Goal: Task Accomplishment & Management: Complete application form

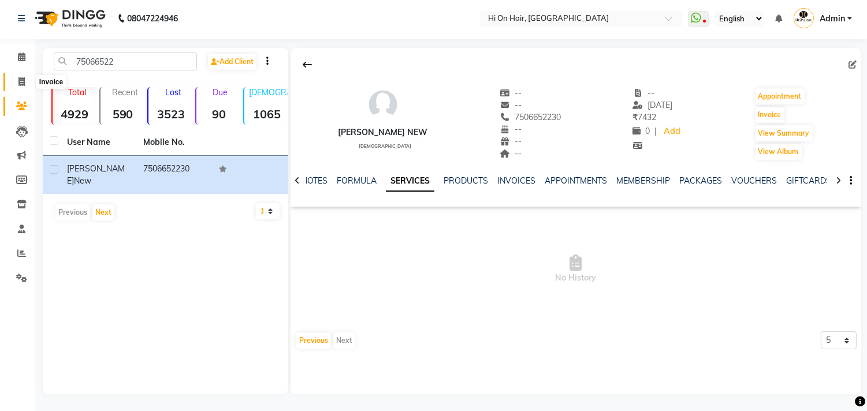
click at [21, 79] on icon at bounding box center [21, 81] width 6 height 9
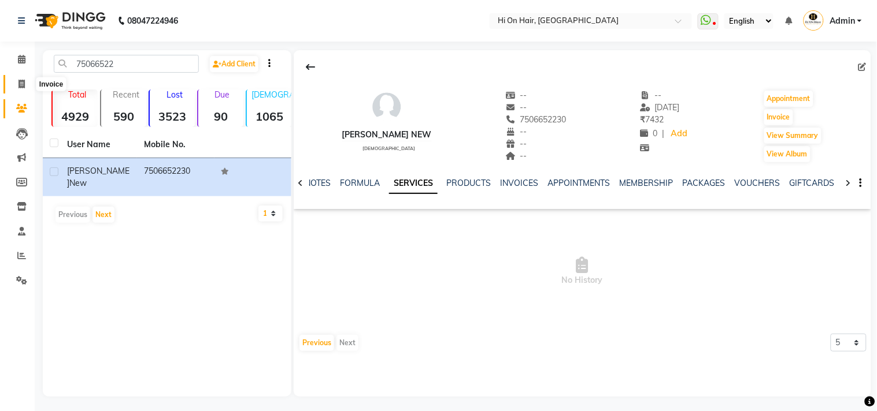
select select "535"
select select "service"
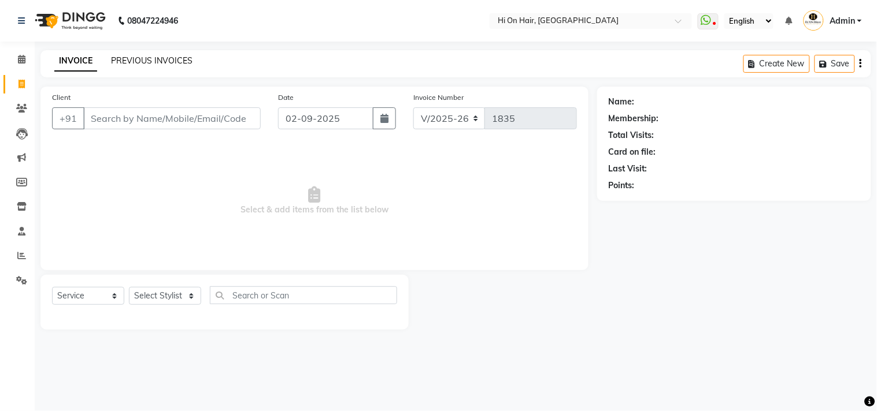
click at [138, 65] on link "PREVIOUS INVOICES" at bounding box center [151, 60] width 81 height 10
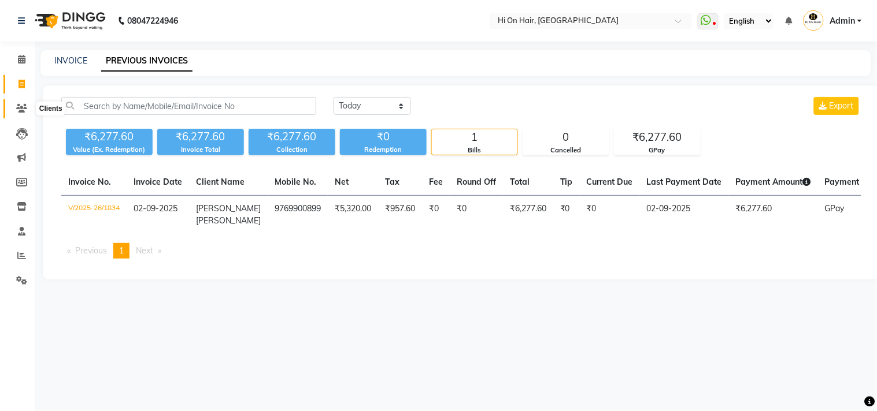
click at [22, 102] on span at bounding box center [22, 108] width 20 height 13
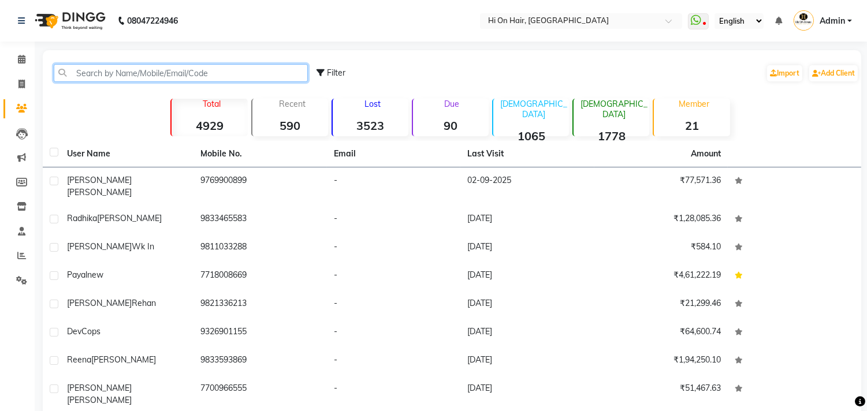
click at [92, 69] on input "text" at bounding box center [181, 73] width 254 height 18
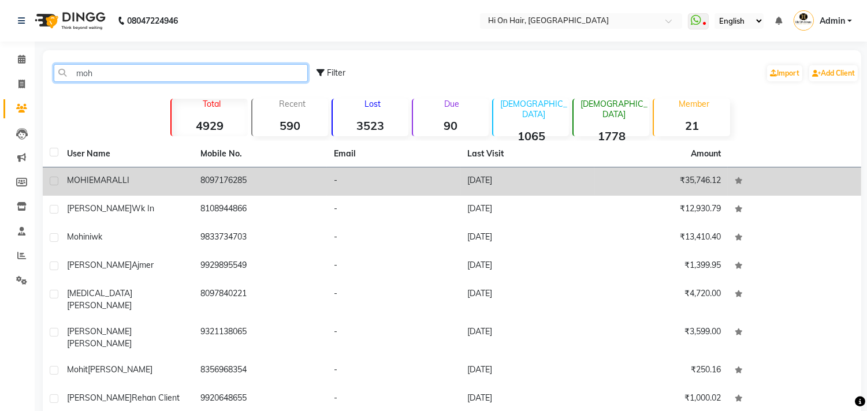
type input "moh"
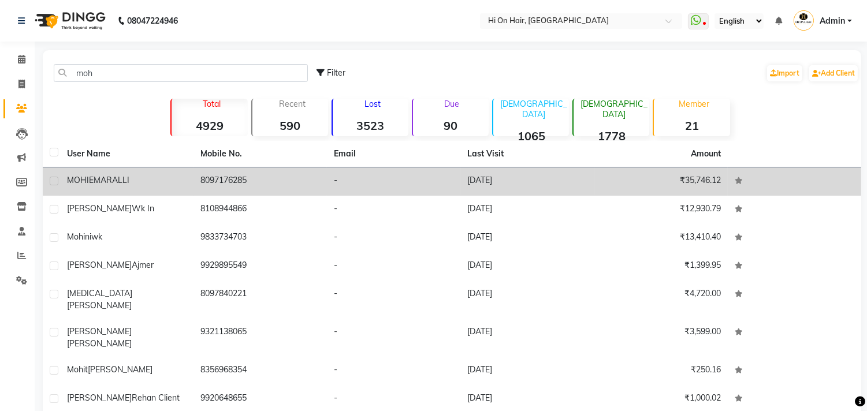
click at [206, 183] on td "8097176285" at bounding box center [260, 182] width 133 height 28
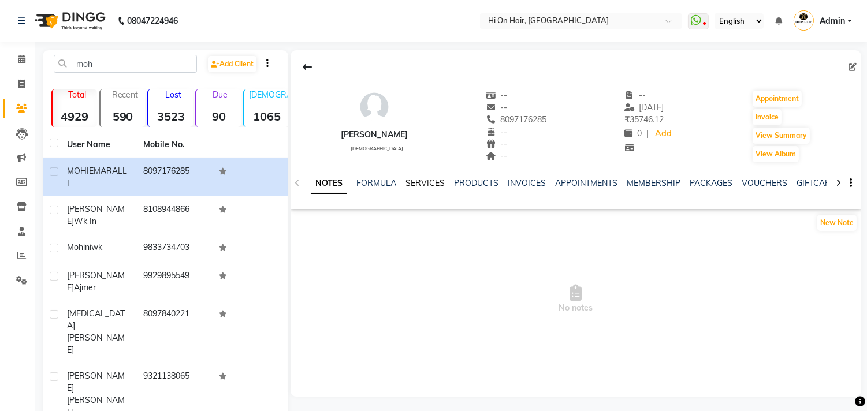
click at [425, 186] on link "SERVICES" at bounding box center [425, 183] width 39 height 10
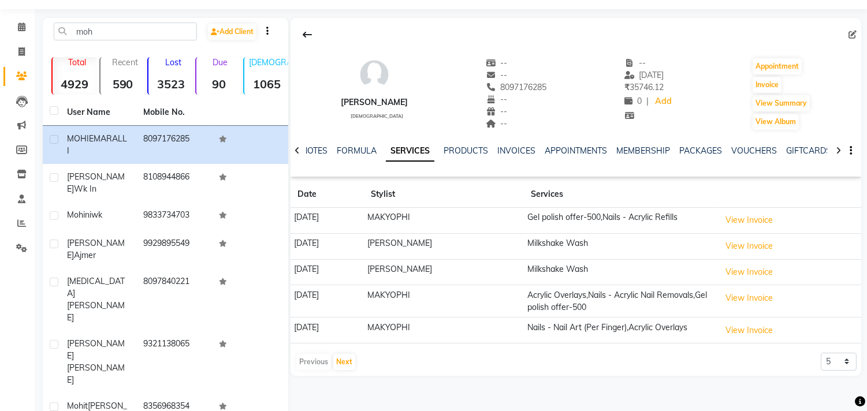
scroll to position [64, 0]
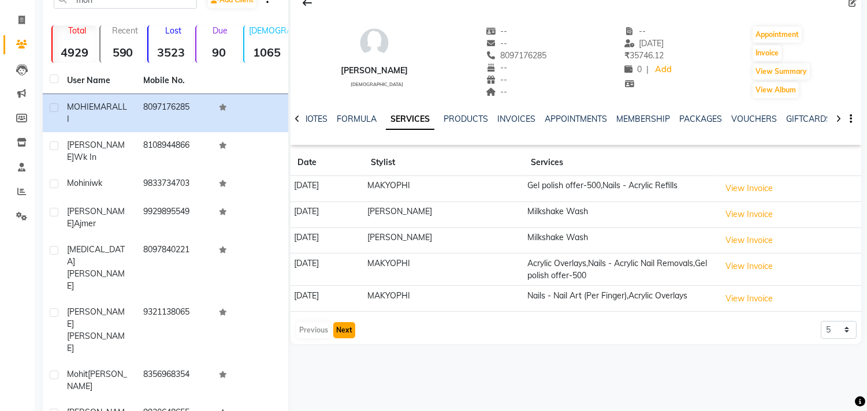
click at [347, 337] on button "Next" at bounding box center [344, 330] width 22 height 16
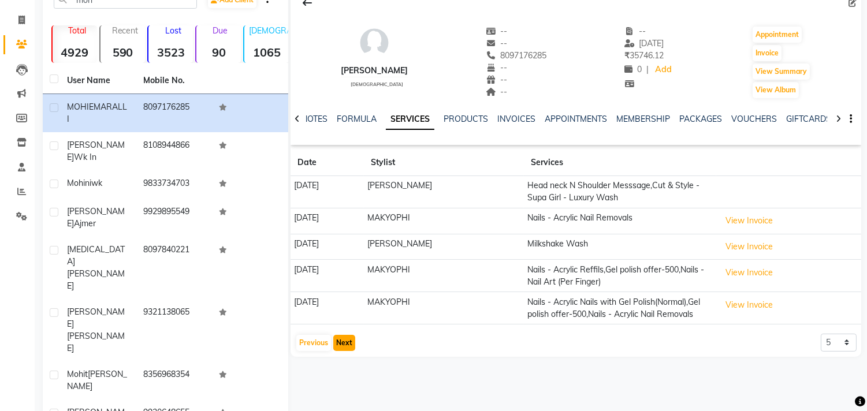
click at [340, 351] on button "Next" at bounding box center [344, 343] width 22 height 16
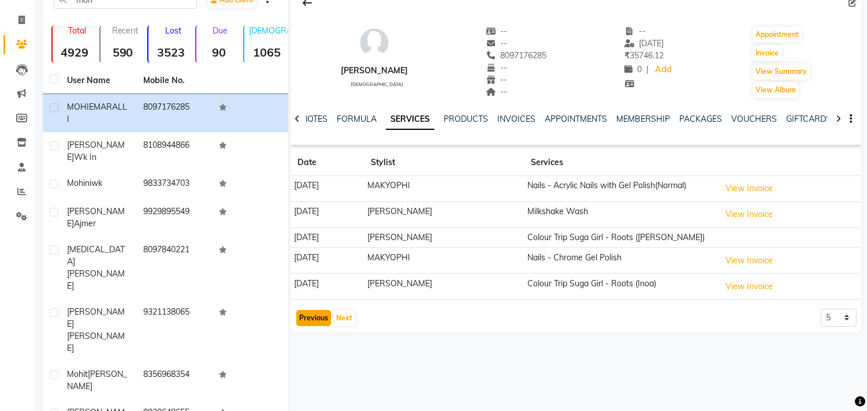
click at [305, 318] on button "Previous" at bounding box center [313, 318] width 35 height 16
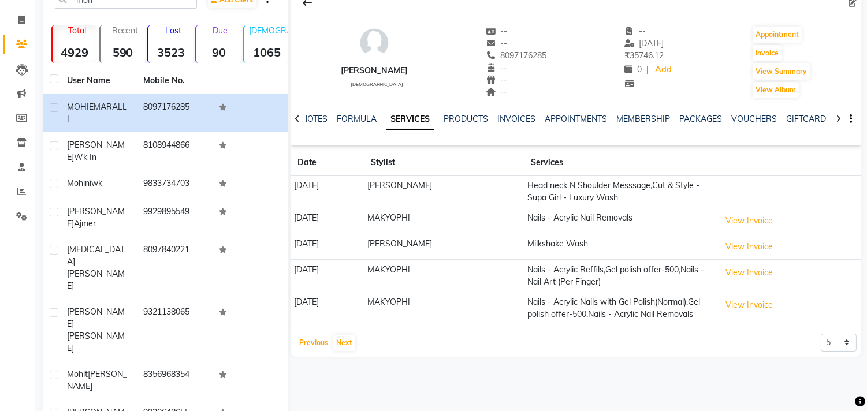
click at [317, 351] on button "Previous" at bounding box center [313, 343] width 35 height 16
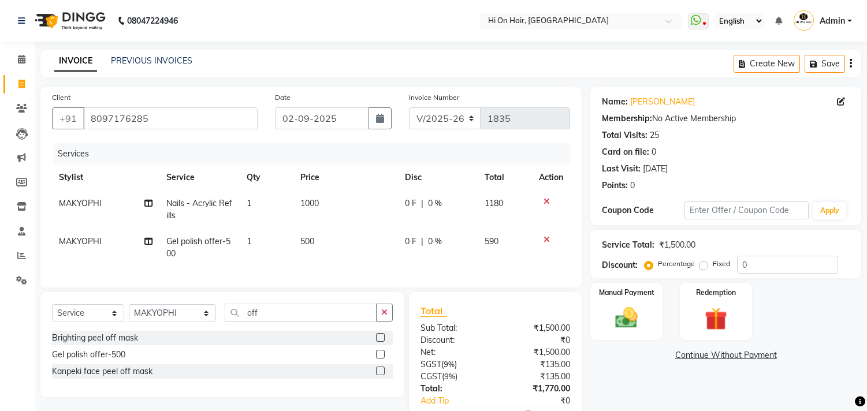
select select "535"
select select "service"
select select "26489"
click at [290, 258] on td "1" at bounding box center [267, 248] width 54 height 38
select select "26489"
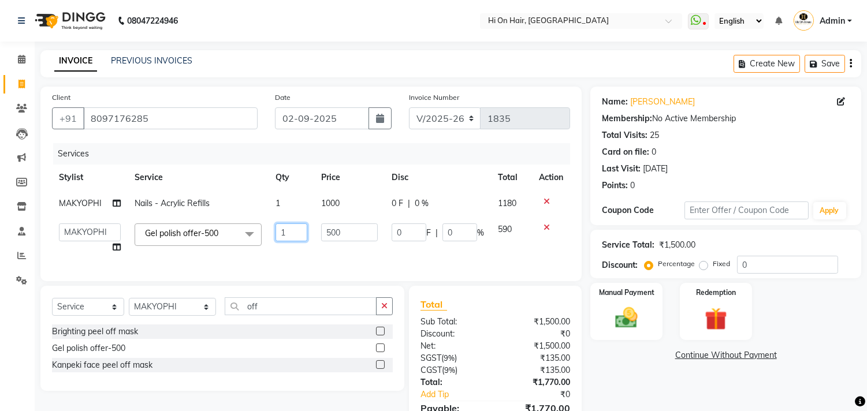
click at [289, 232] on input "1" at bounding box center [292, 233] width 32 height 18
type input "2"
click at [438, 253] on td "0 F | 0 %" at bounding box center [438, 239] width 106 height 44
select select "26489"
click at [201, 203] on span "Nails - Acrylic Refills" at bounding box center [172, 203] width 75 height 10
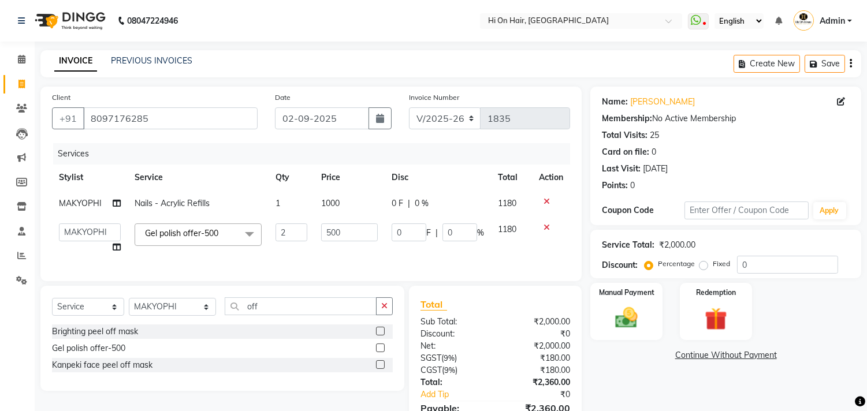
select select "26489"
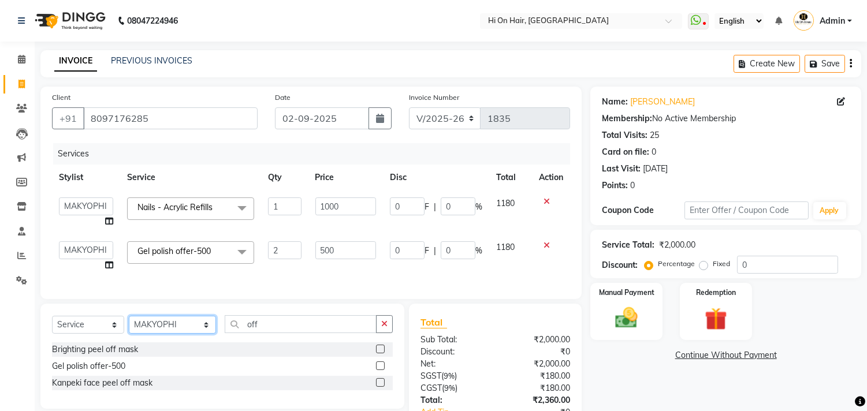
click at [187, 334] on select "Select Stylist [PERSON_NAME] [PERSON_NAME] Hi On Hair MAKYOPHI [PERSON_NAME] [P…" at bounding box center [172, 325] width 87 height 18
click at [245, 333] on input "off" at bounding box center [301, 325] width 152 height 18
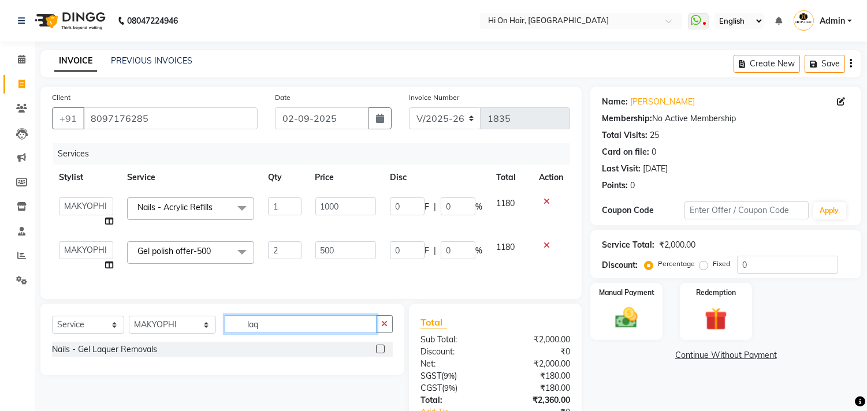
type input "laq"
click at [379, 354] on label at bounding box center [380, 349] width 9 height 9
click at [379, 354] on input "checkbox" at bounding box center [380, 350] width 8 height 8
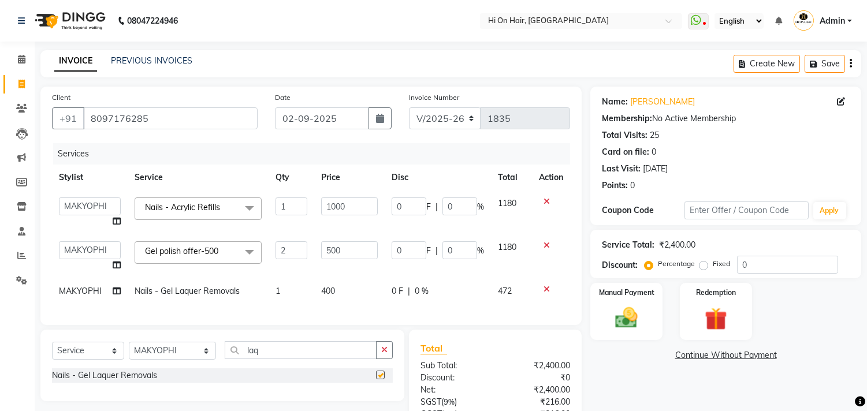
checkbox input "false"
click at [359, 277] on td "500" at bounding box center [349, 257] width 71 height 44
click at [329, 286] on span "400" at bounding box center [328, 291] width 14 height 10
select select "26489"
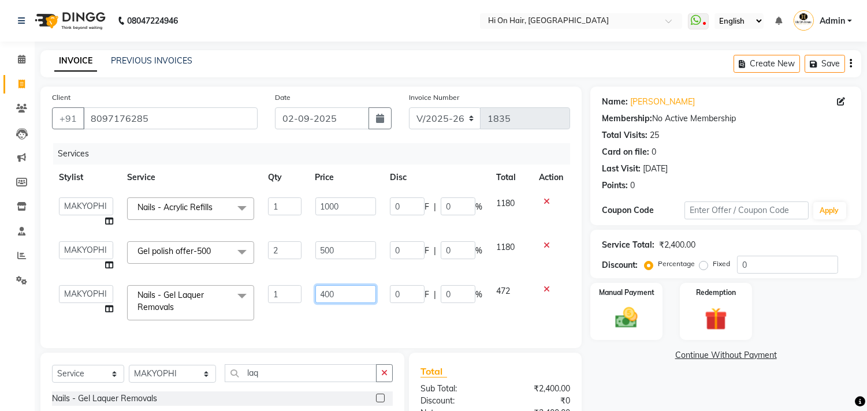
click at [337, 296] on input "400" at bounding box center [346, 294] width 61 height 18
click at [327, 297] on input "400" at bounding box center [346, 294] width 61 height 18
type input "200"
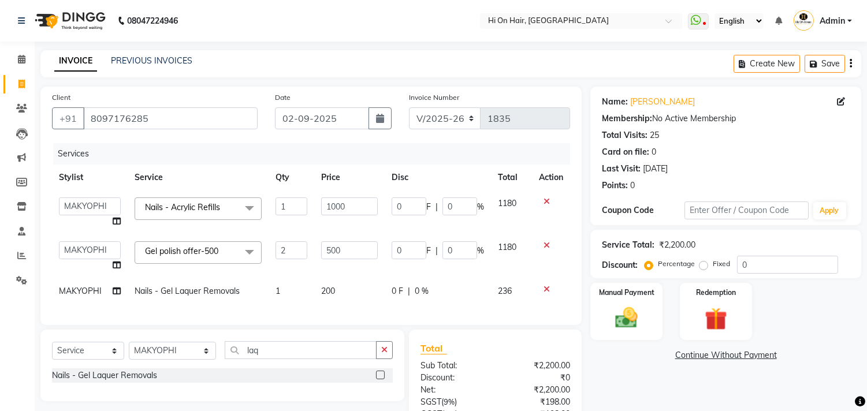
click at [330, 314] on div "Services Stylist Service Qty Price Disc Total Action [PERSON_NAME] [PERSON_NAME…" at bounding box center [311, 228] width 518 height 170
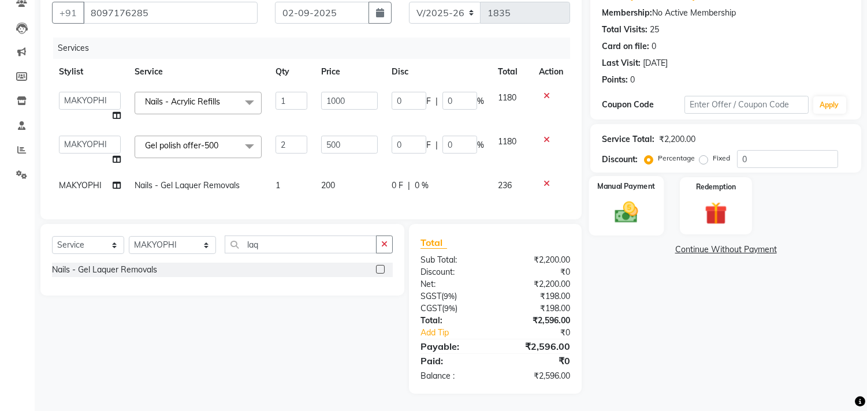
click at [624, 210] on img at bounding box center [627, 212] width 38 height 27
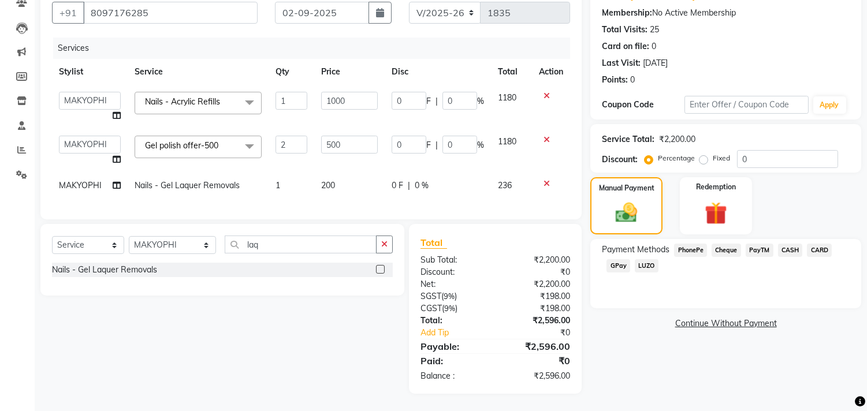
click at [620, 259] on span "GPay" at bounding box center [619, 265] width 24 height 13
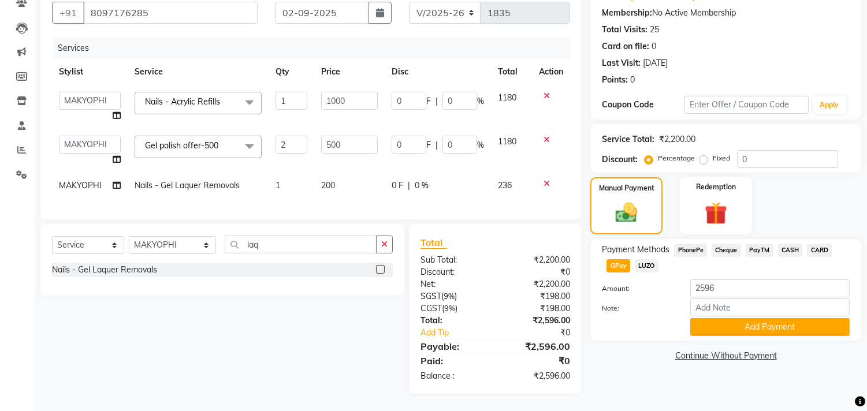
click at [818, 244] on span "CARD" at bounding box center [819, 250] width 25 height 13
click at [748, 305] on input "Note:" at bounding box center [771, 308] width 160 height 18
click at [641, 325] on div at bounding box center [638, 327] width 88 height 18
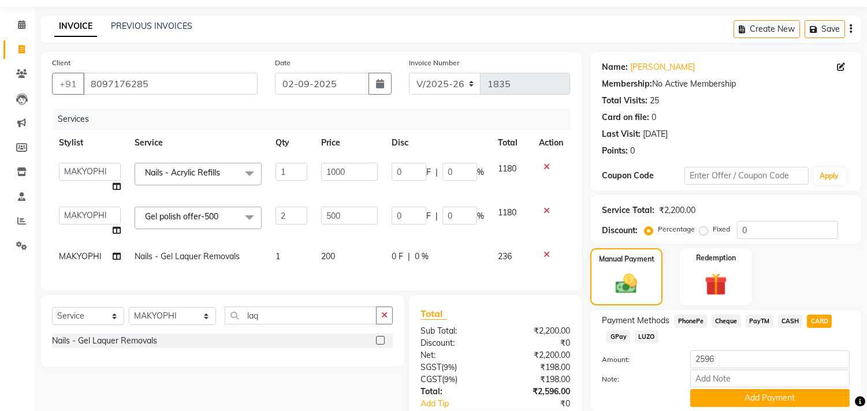
scroll to position [64, 0]
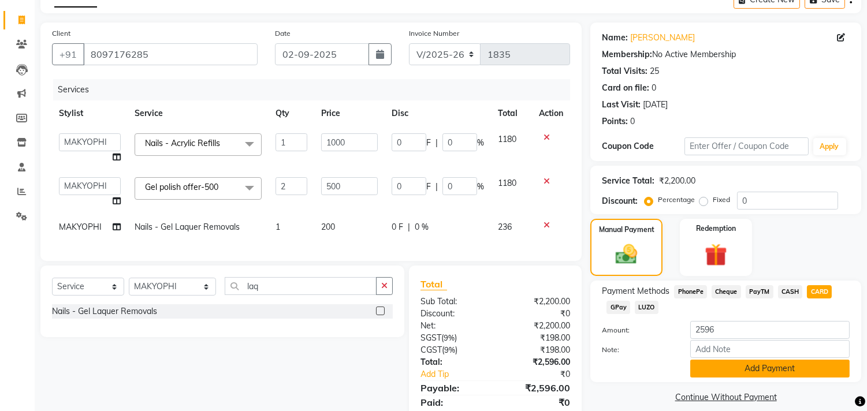
click at [721, 363] on button "Add Payment" at bounding box center [771, 369] width 160 height 18
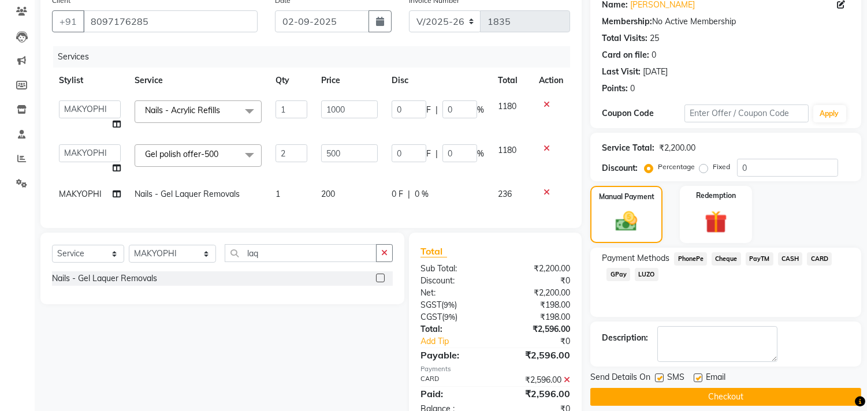
scroll to position [116, 0]
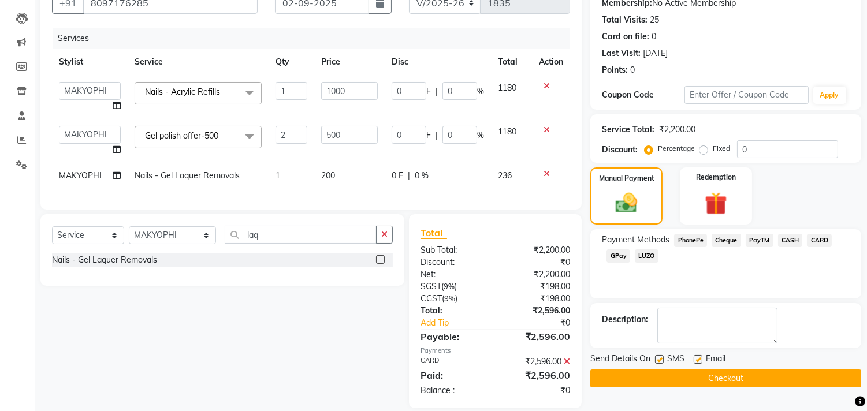
click at [696, 359] on label at bounding box center [698, 359] width 9 height 9
click at [696, 359] on input "checkbox" at bounding box center [698, 361] width 8 height 8
checkbox input "false"
click at [655, 355] on div at bounding box center [659, 361] width 8 height 12
click at [659, 380] on button "Checkout" at bounding box center [726, 379] width 271 height 18
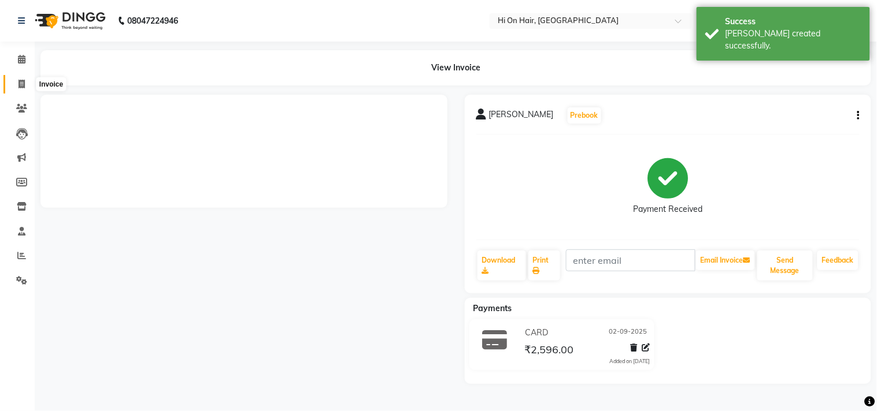
click at [14, 79] on span at bounding box center [22, 84] width 20 height 13
select select "535"
select select "service"
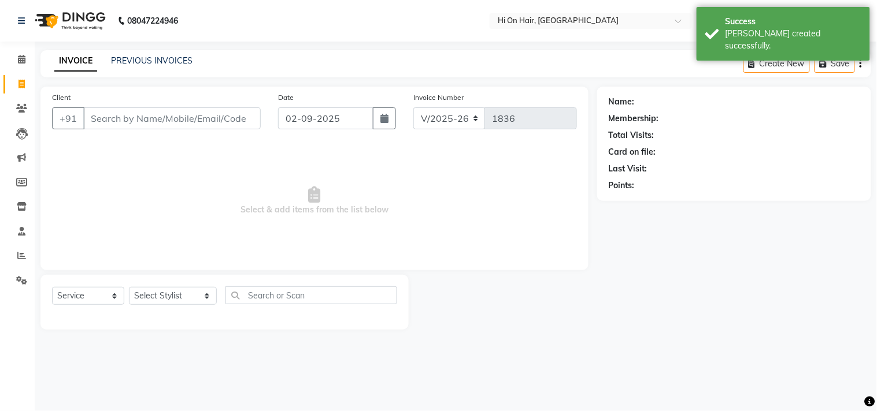
click at [131, 53] on div "INVOICE PREVIOUS INVOICES Create New Save" at bounding box center [455, 63] width 830 height 27
click at [19, 110] on icon at bounding box center [21, 108] width 11 height 9
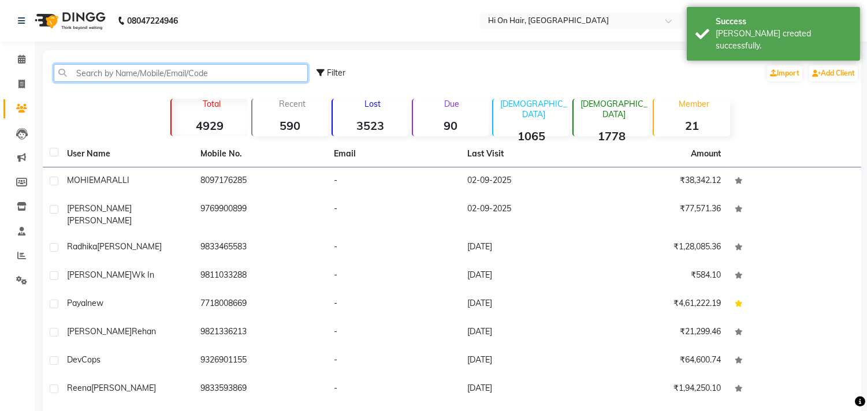
click at [106, 74] on input "text" at bounding box center [181, 73] width 254 height 18
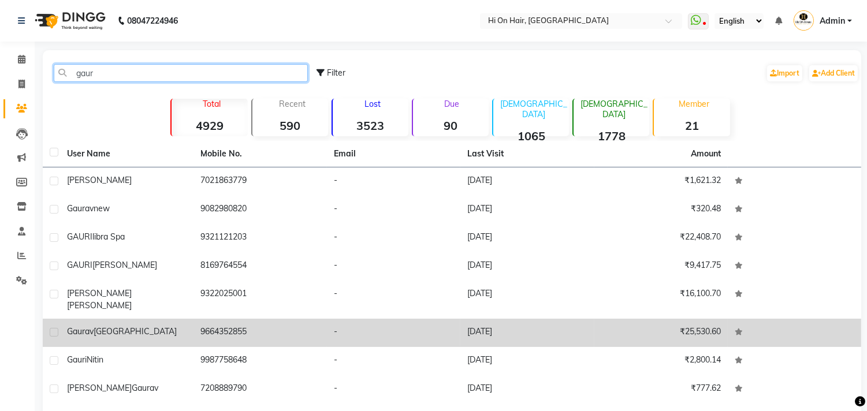
type input "gaur"
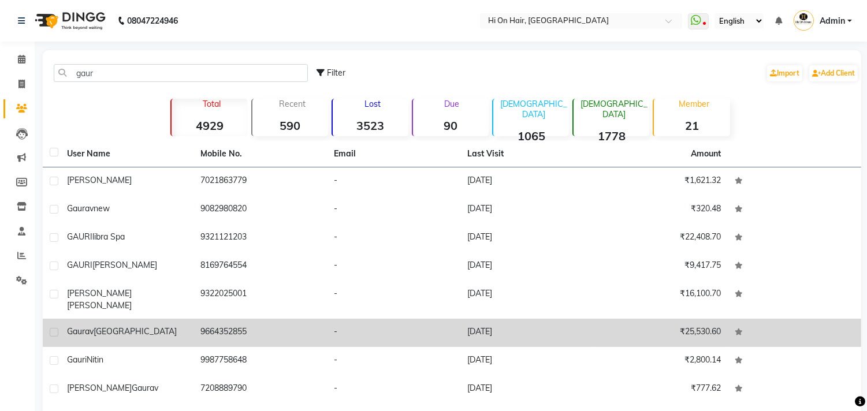
click at [226, 319] on td "9664352855" at bounding box center [260, 333] width 133 height 28
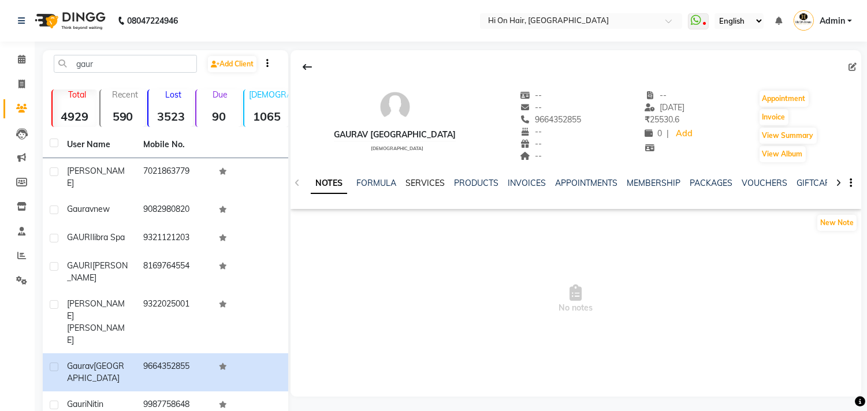
click at [429, 180] on link "SERVICES" at bounding box center [425, 183] width 39 height 10
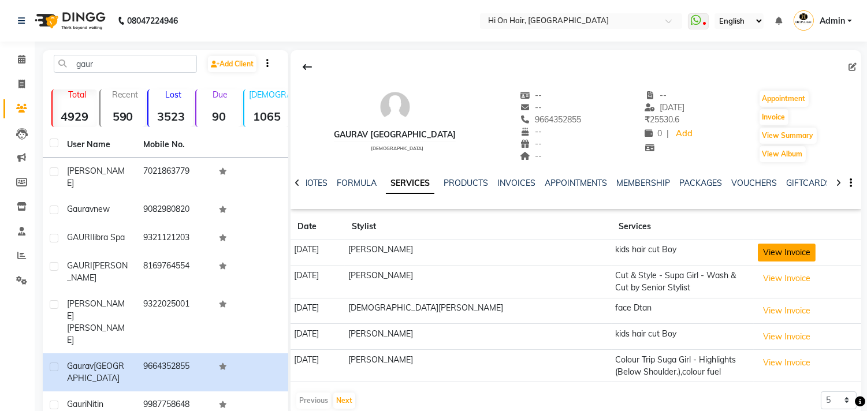
click at [773, 255] on button "View Invoice" at bounding box center [787, 253] width 58 height 18
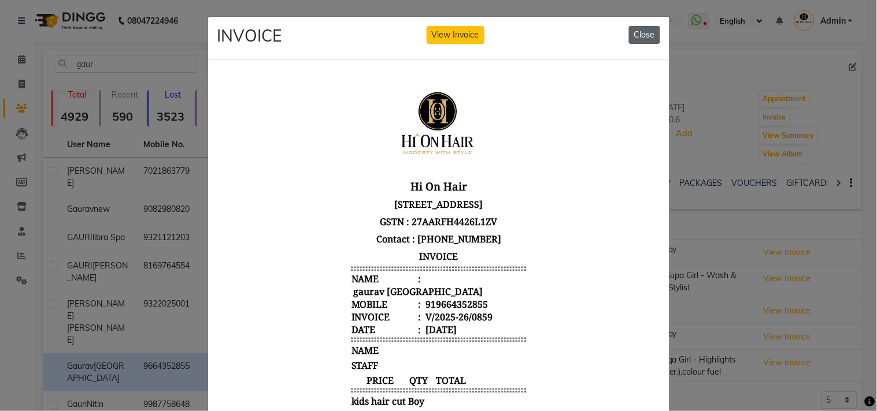
click at [636, 32] on button "Close" at bounding box center [644, 35] width 31 height 18
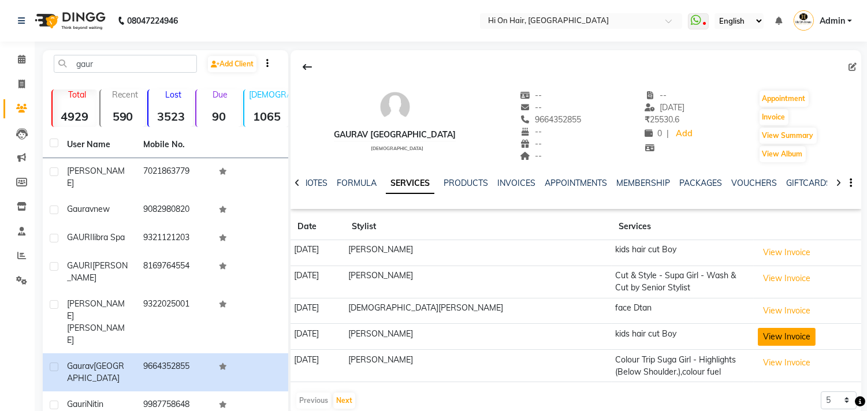
click at [758, 341] on button "View Invoice" at bounding box center [787, 337] width 58 height 18
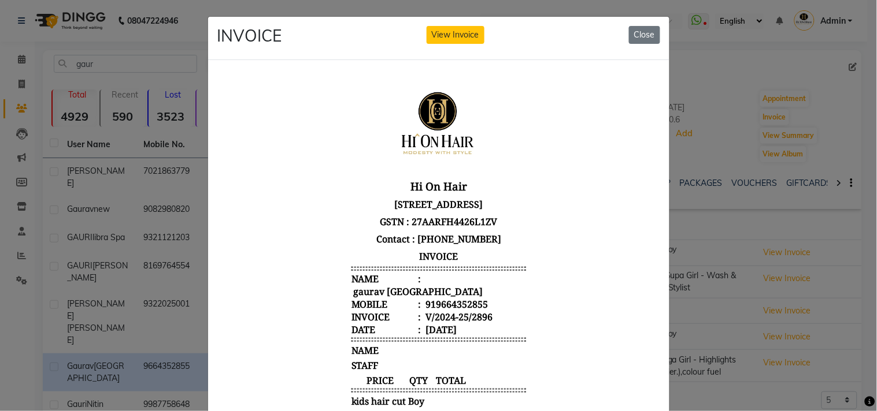
click at [698, 77] on ngb-modal-window "INVOICE View Invoice Close" at bounding box center [438, 205] width 877 height 411
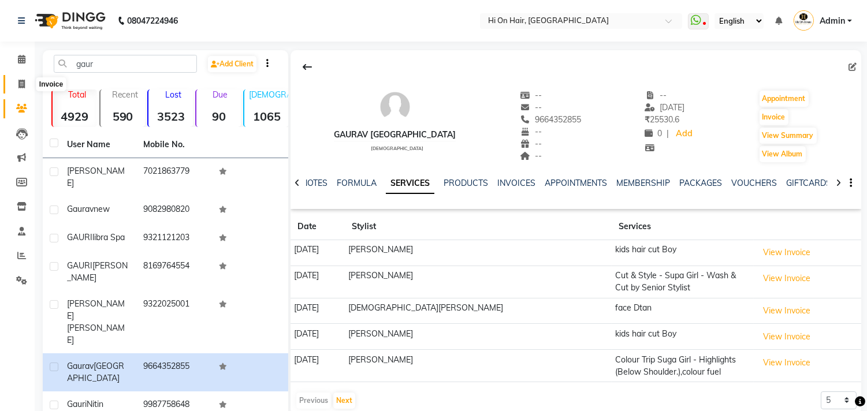
click at [23, 84] on icon at bounding box center [21, 84] width 6 height 9
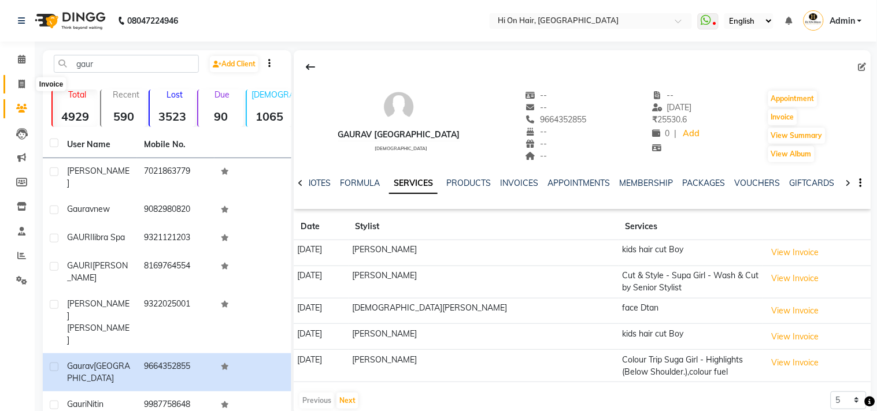
select select "service"
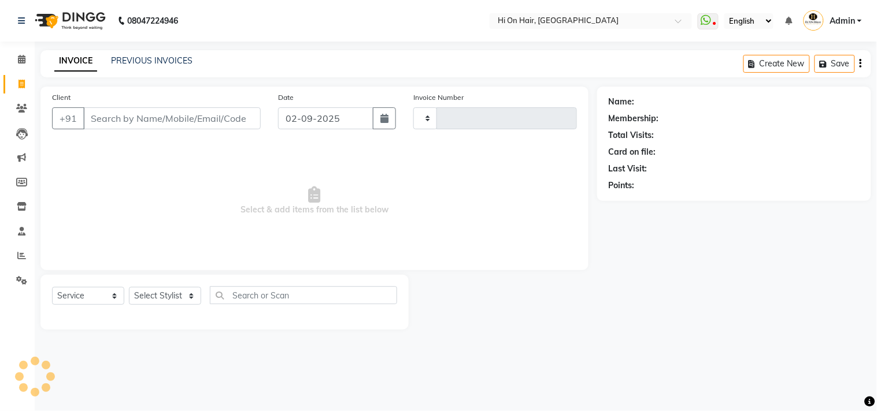
click at [101, 118] on input "Client" at bounding box center [171, 118] width 177 height 22
type input "1836"
select select "535"
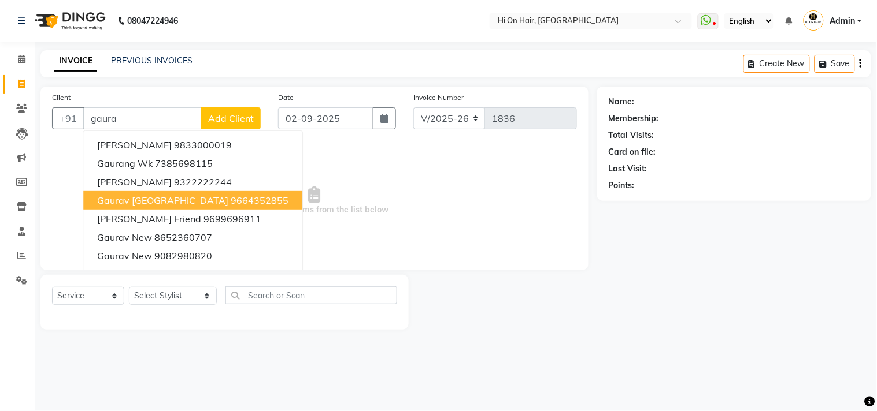
click at [172, 202] on span "gaurav [GEOGRAPHIC_DATA]" at bounding box center [162, 201] width 131 height 12
type input "9664352855"
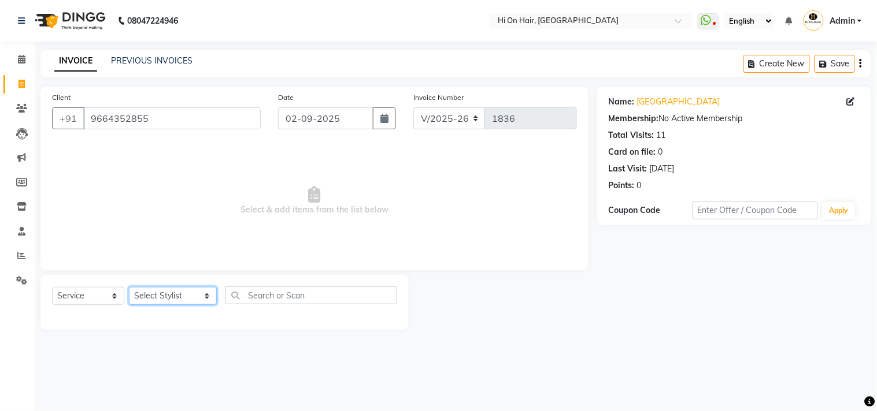
click at [176, 291] on select "Select Stylist [PERSON_NAME] [PERSON_NAME] Hi On Hair MAKYOPHI [PERSON_NAME] [P…" at bounding box center [173, 296] width 88 height 18
select select "20990"
click at [129, 288] on select "Select Stylist [PERSON_NAME] [PERSON_NAME] Hi On Hair MAKYOPHI [PERSON_NAME] [P…" at bounding box center [173, 296] width 88 height 18
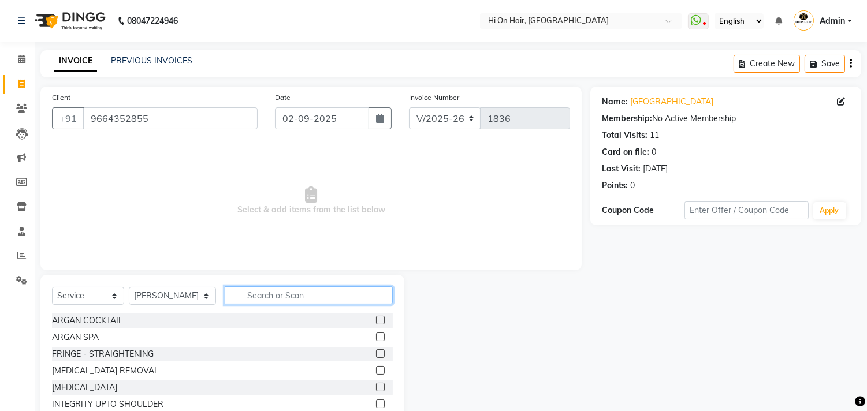
click at [238, 301] on input "text" at bounding box center [309, 296] width 168 height 18
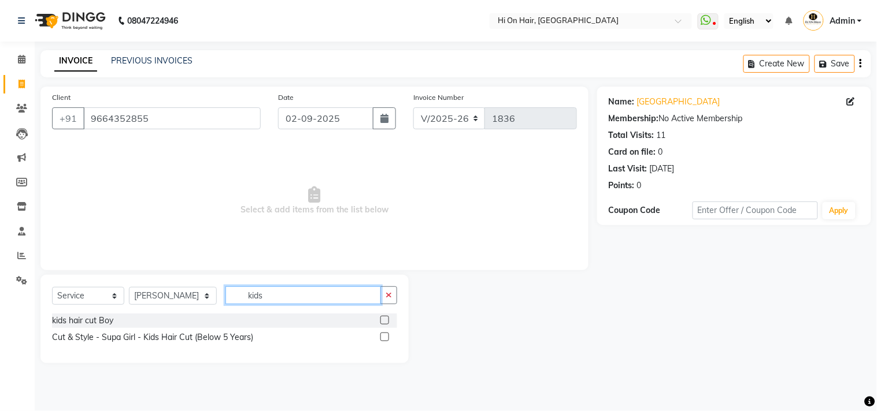
type input "kids"
click at [383, 319] on label at bounding box center [384, 320] width 9 height 9
click at [383, 319] on input "checkbox" at bounding box center [384, 321] width 8 height 8
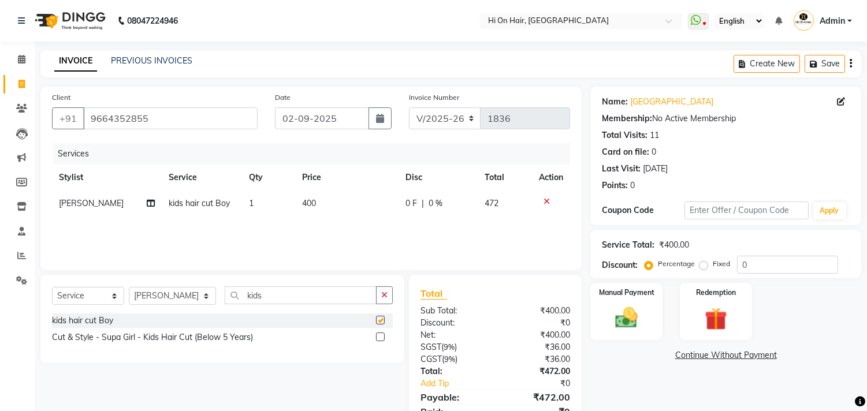
checkbox input "false"
click at [367, 231] on div "Services Stylist Service Qty Price Disc Total Action [PERSON_NAME] kids hair cu…" at bounding box center [311, 201] width 518 height 116
click at [743, 264] on input "0" at bounding box center [787, 265] width 101 height 18
type input "20"
click at [651, 315] on div "Manual Payment" at bounding box center [626, 311] width 75 height 59
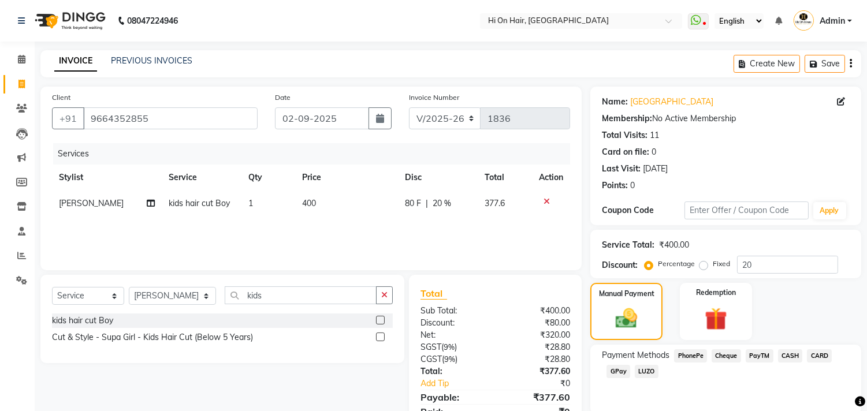
click at [792, 355] on span "CASH" at bounding box center [790, 356] width 25 height 13
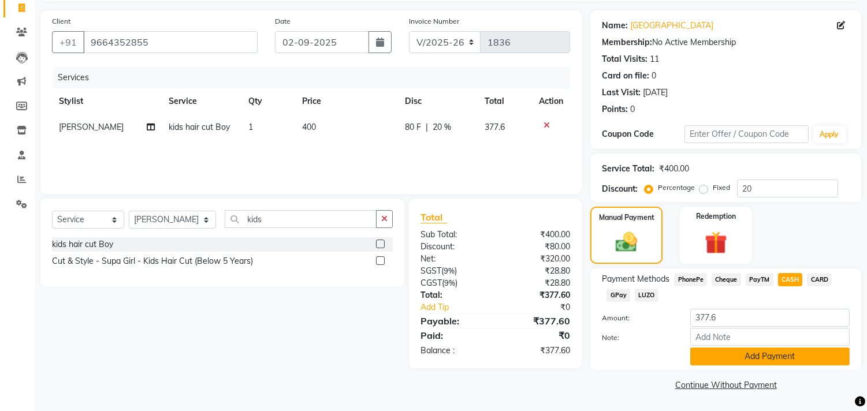
click at [752, 365] on button "Add Payment" at bounding box center [771, 357] width 160 height 18
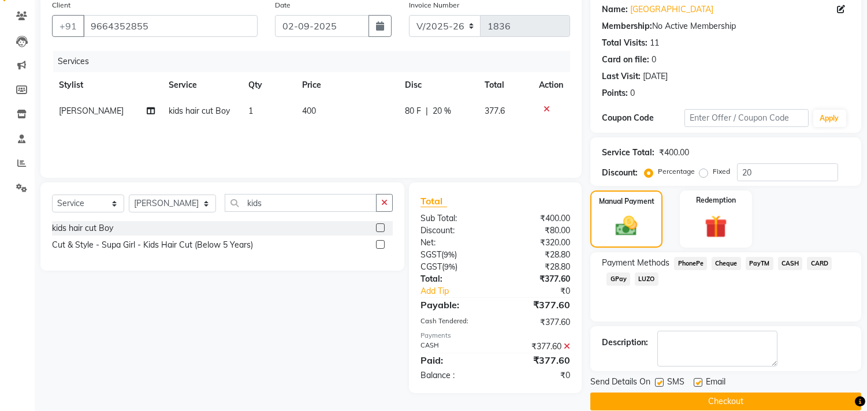
scroll to position [108, 0]
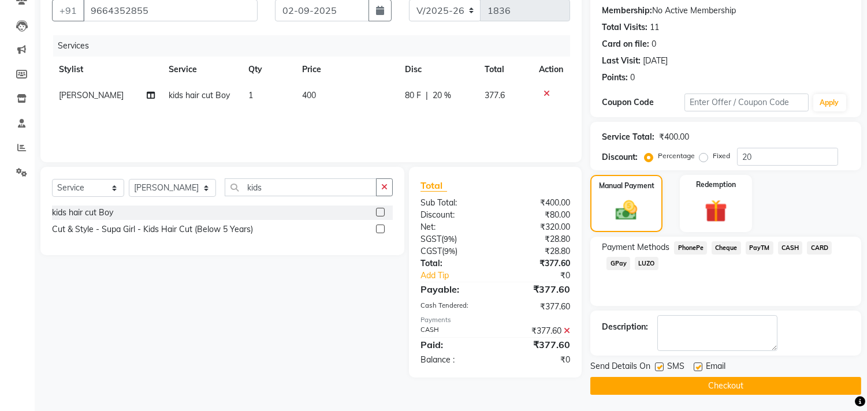
click at [696, 370] on label at bounding box center [698, 367] width 9 height 9
click at [696, 370] on input "checkbox" at bounding box center [698, 368] width 8 height 8
checkbox input "false"
click at [650, 387] on button "Checkout" at bounding box center [726, 386] width 271 height 18
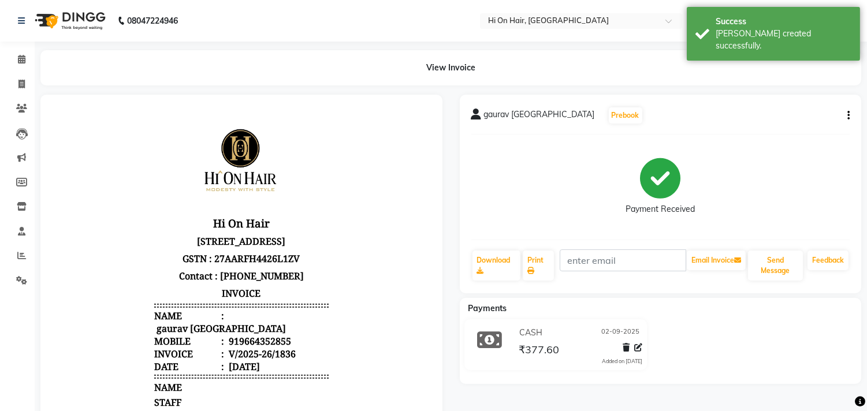
click at [0, 71] on li "Calendar" at bounding box center [17, 59] width 35 height 25
click at [22, 83] on icon at bounding box center [21, 84] width 6 height 9
select select "service"
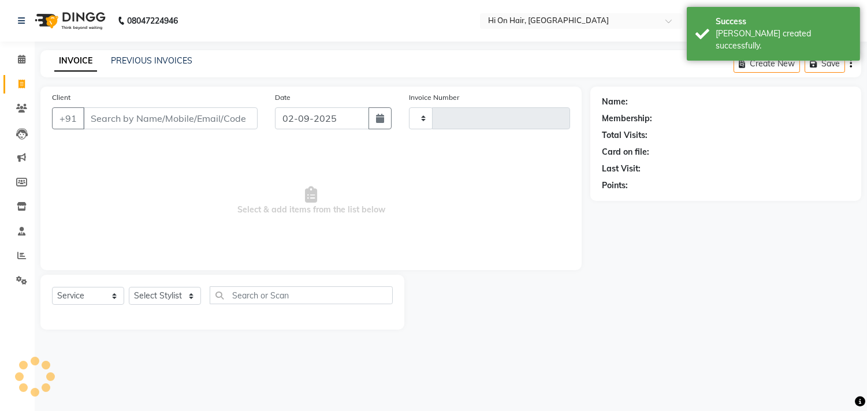
type input "1837"
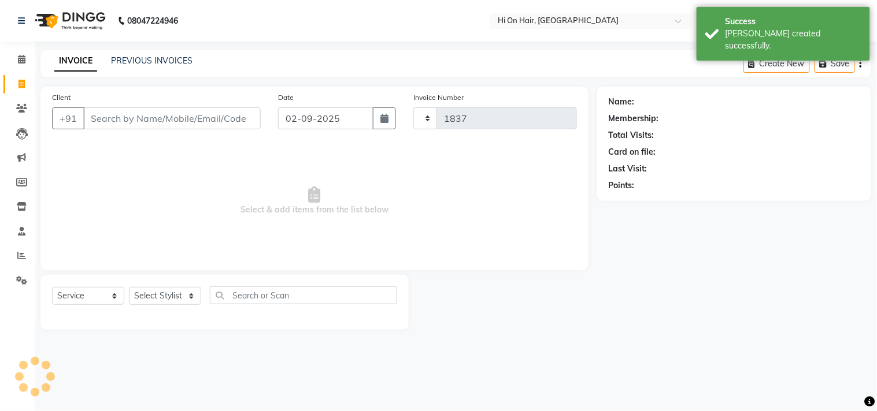
select select "535"
click at [147, 60] on link "PREVIOUS INVOICES" at bounding box center [151, 60] width 81 height 10
